Goal: Transaction & Acquisition: Purchase product/service

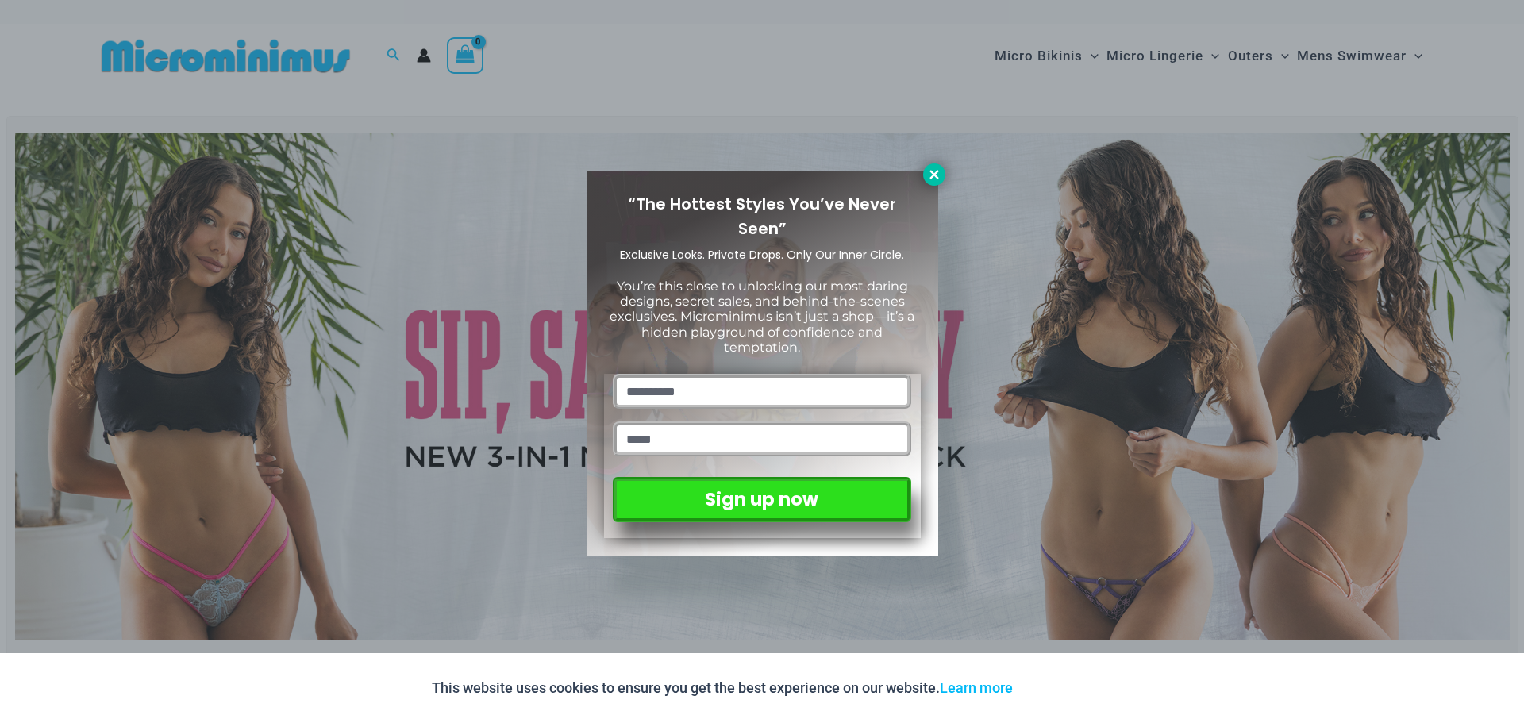
click at [930, 174] on icon at bounding box center [934, 175] width 14 height 14
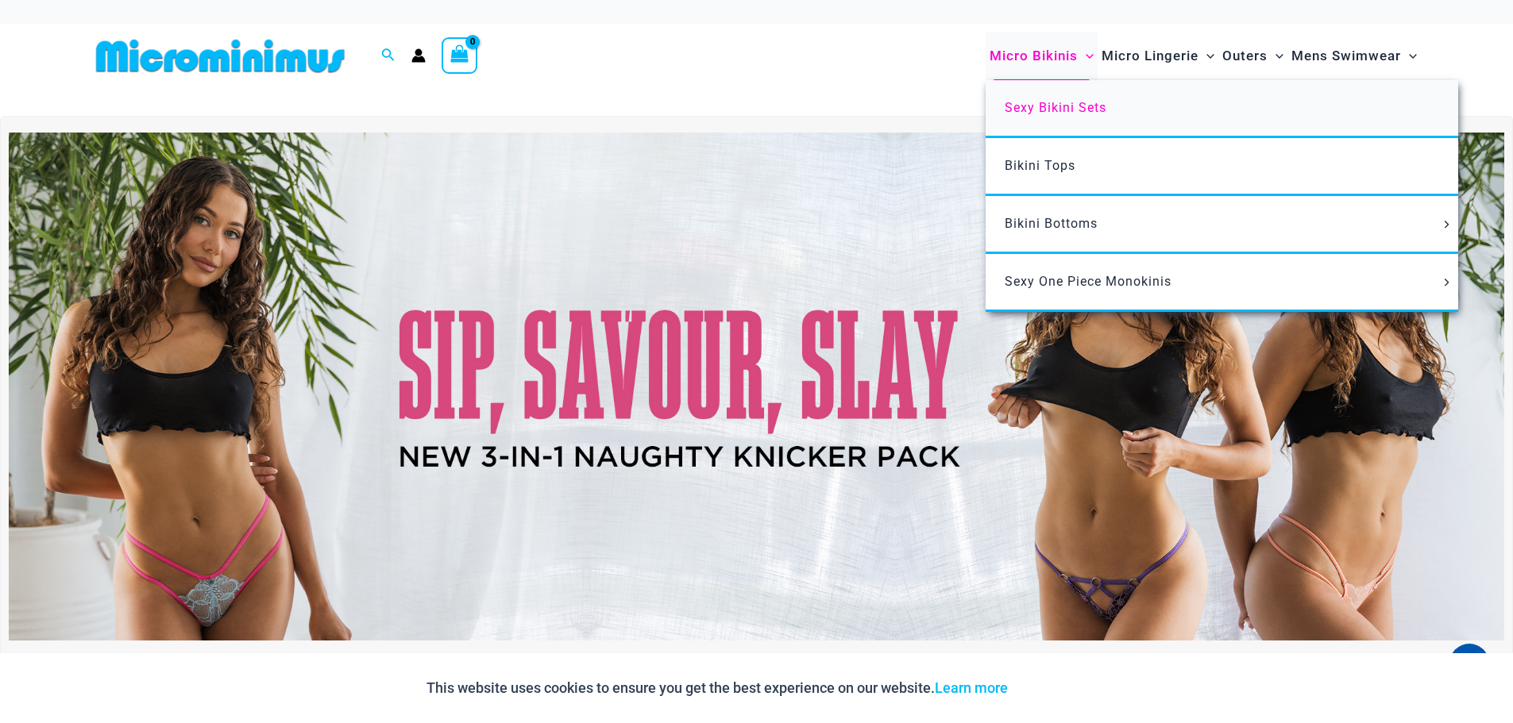
click at [1036, 106] on span "Sexy Bikini Sets" at bounding box center [1055, 107] width 102 height 15
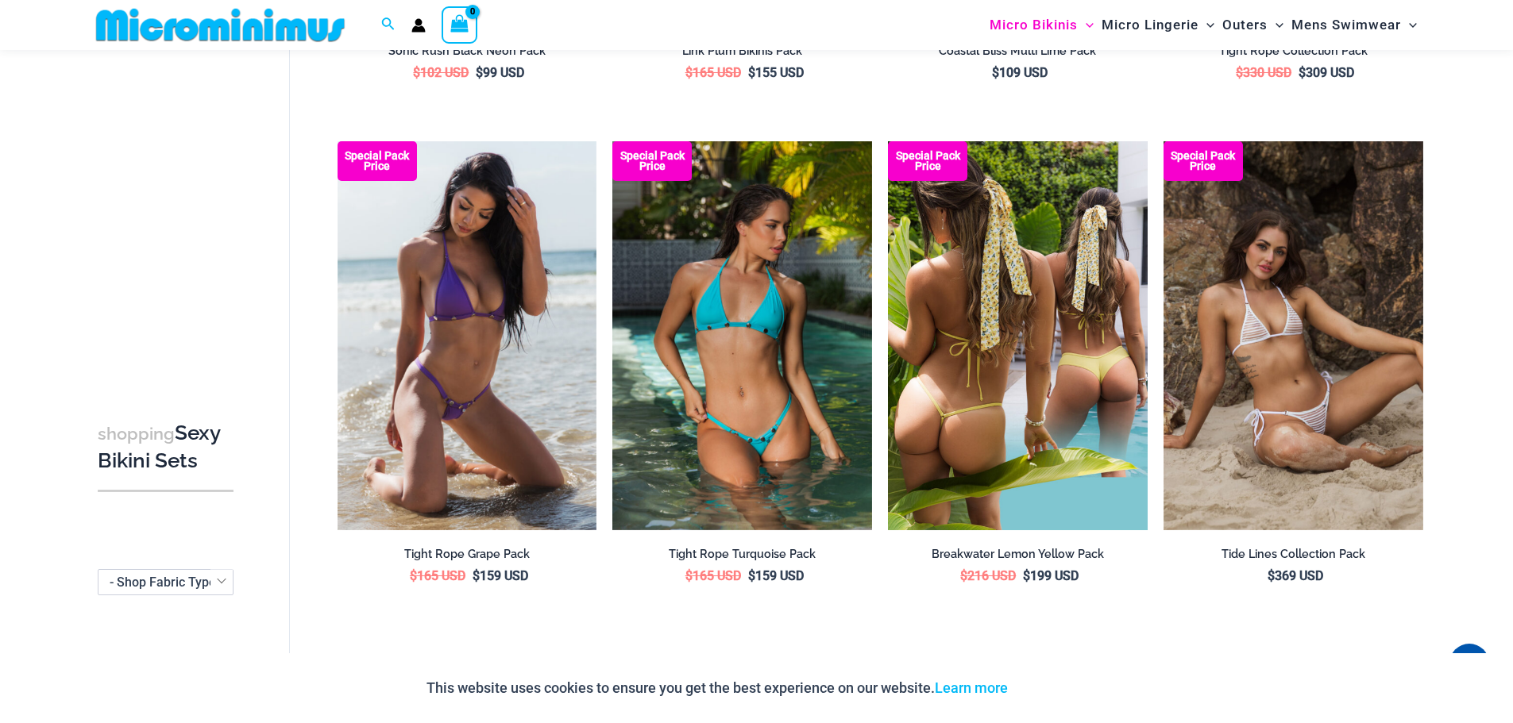
scroll to position [3796, 0]
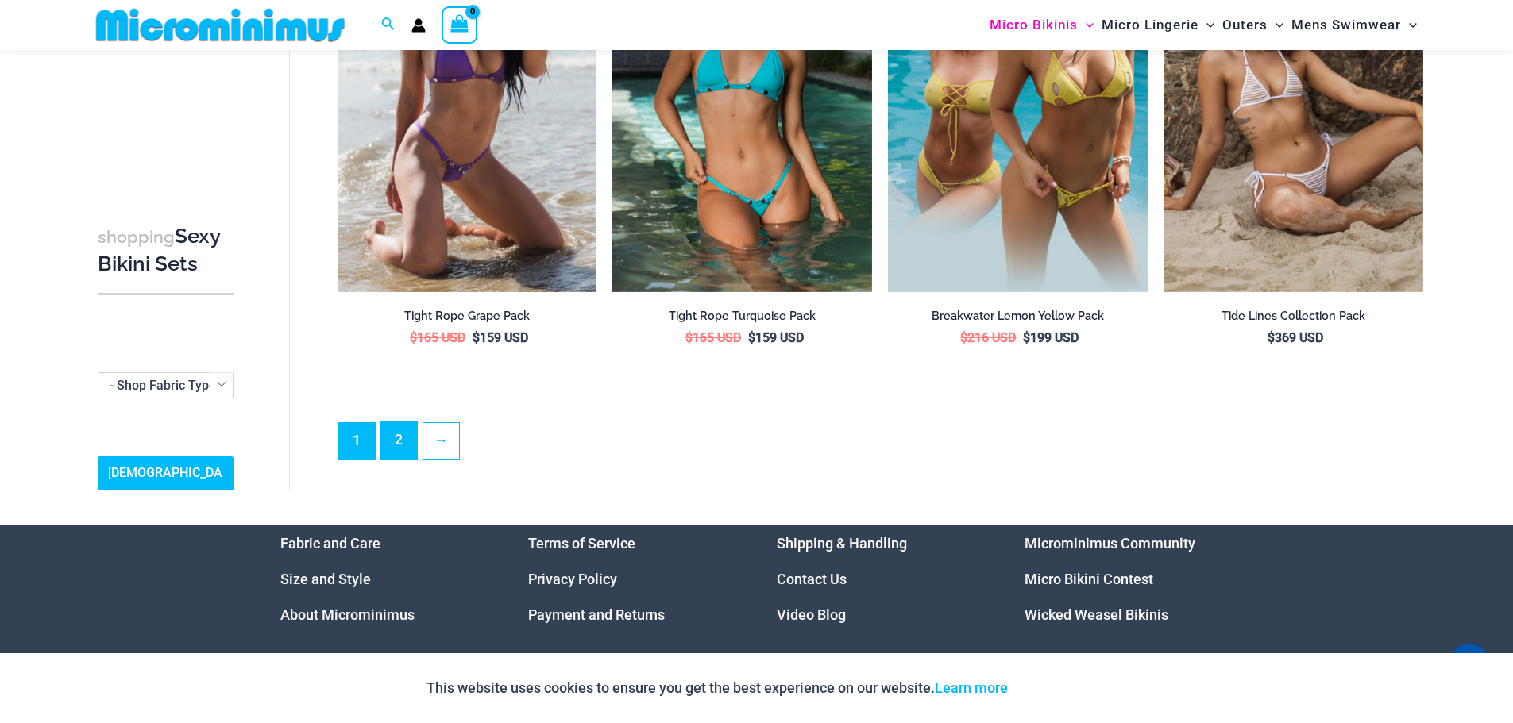
click at [394, 430] on link "2" at bounding box center [399, 440] width 36 height 37
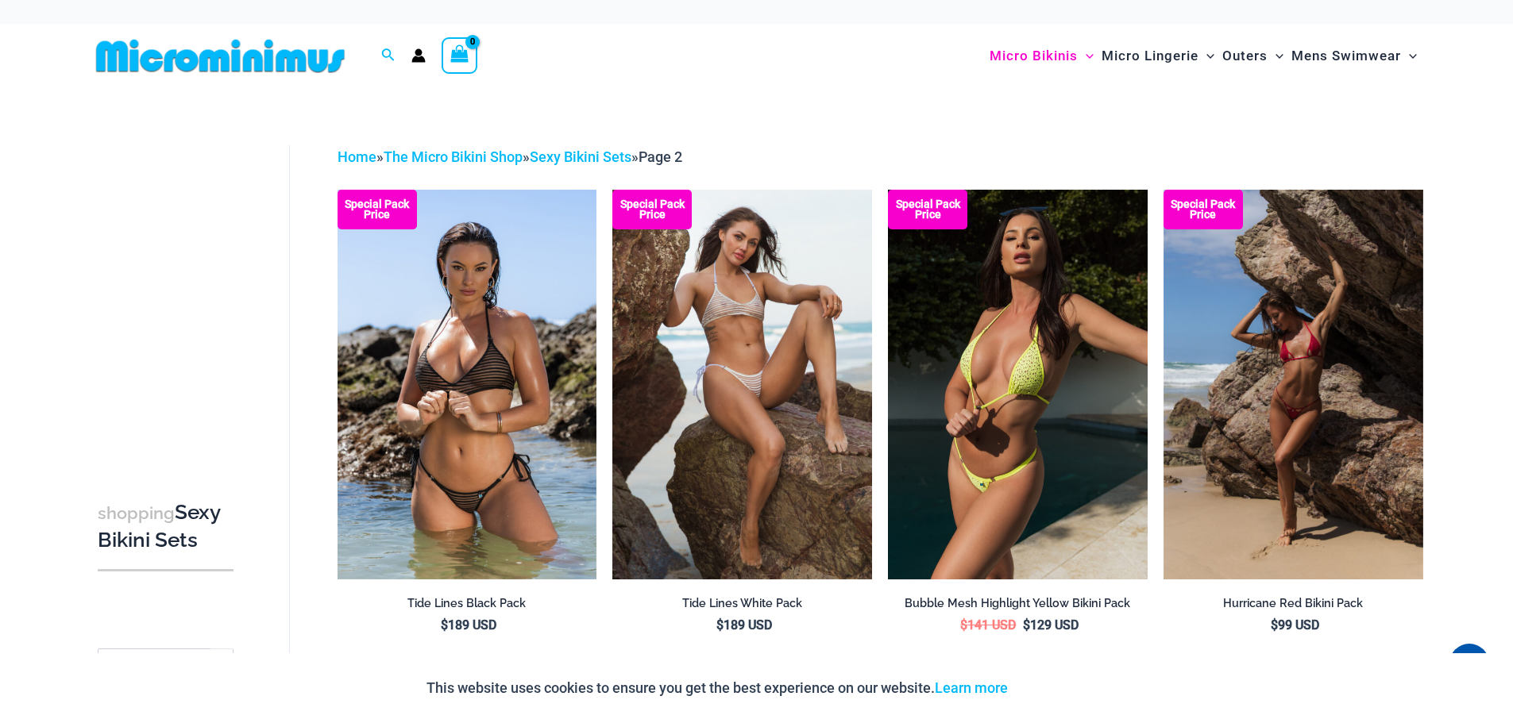
click at [1025, 349] on img at bounding box center [1018, 384] width 260 height 389
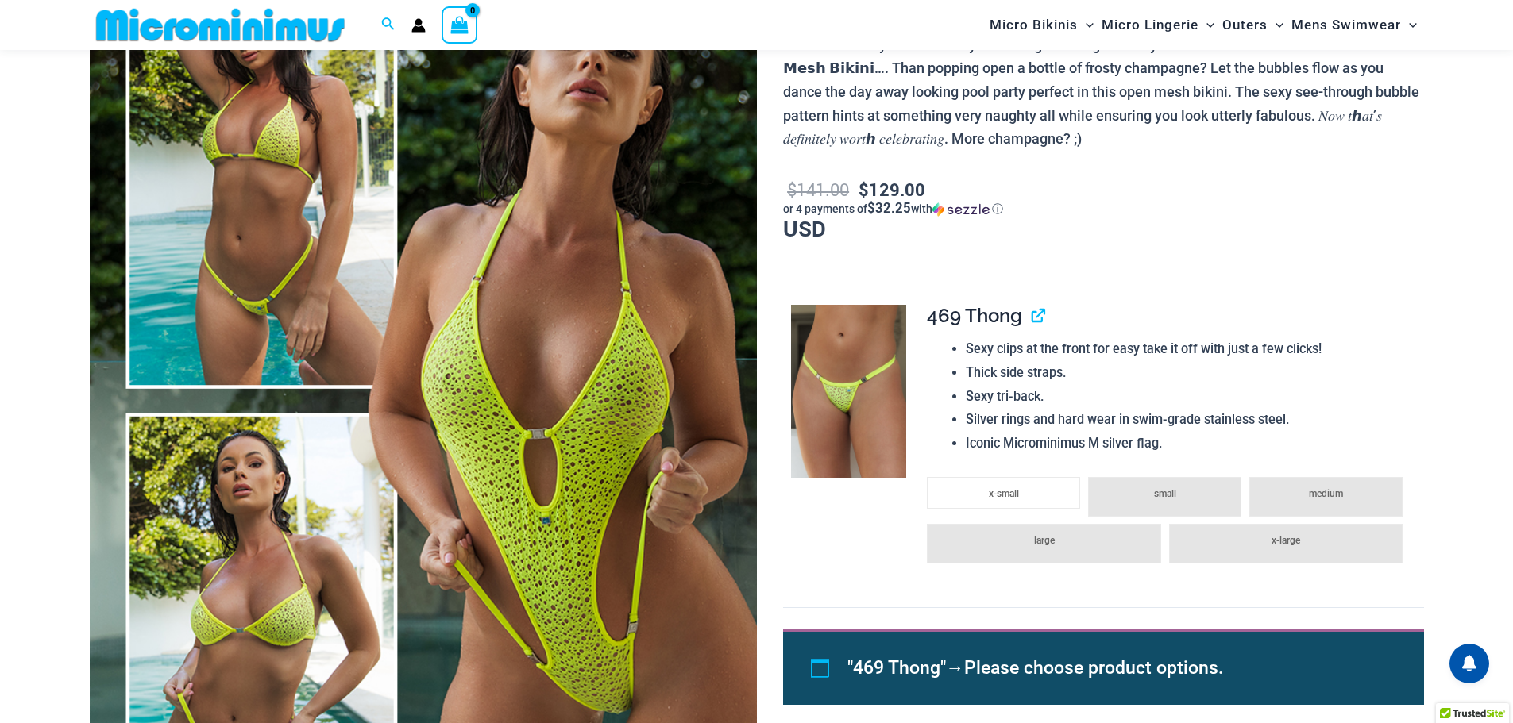
scroll to position [238, 0]
